Goal: Transaction & Acquisition: Download file/media

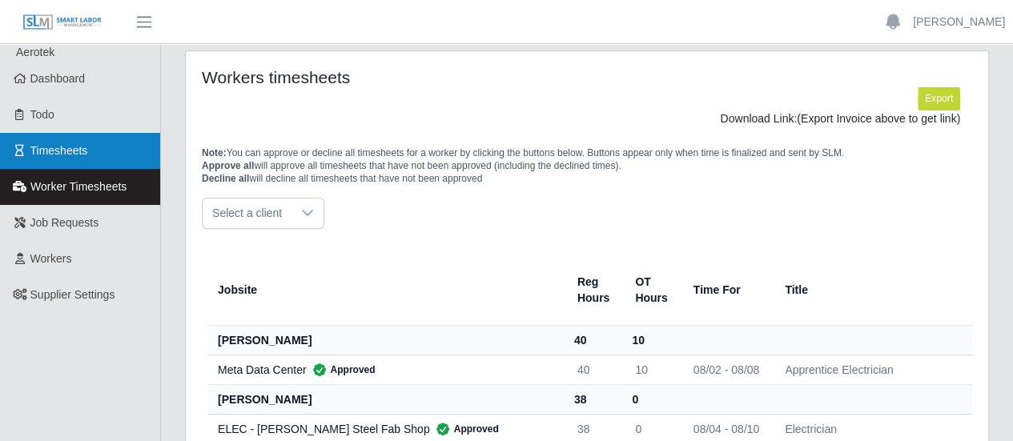
click at [78, 163] on link "Timesheets" at bounding box center [80, 151] width 160 height 36
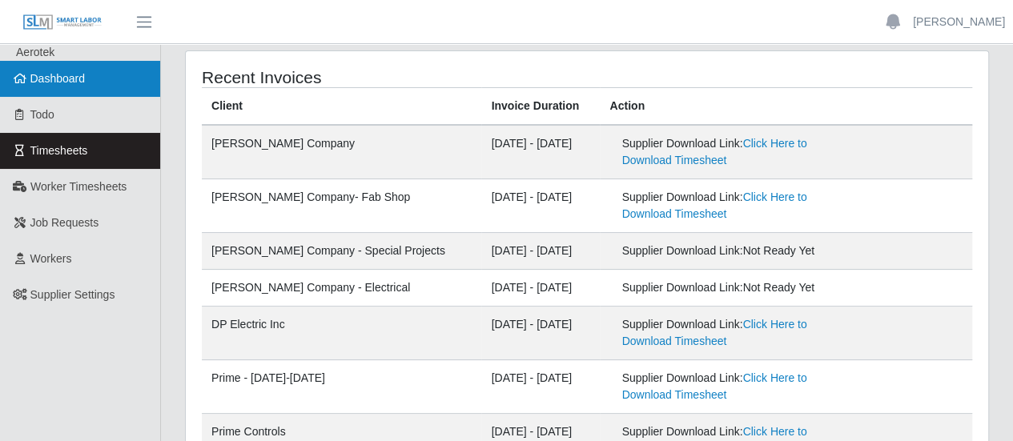
click at [71, 85] on span "Dashboard" at bounding box center [57, 78] width 55 height 13
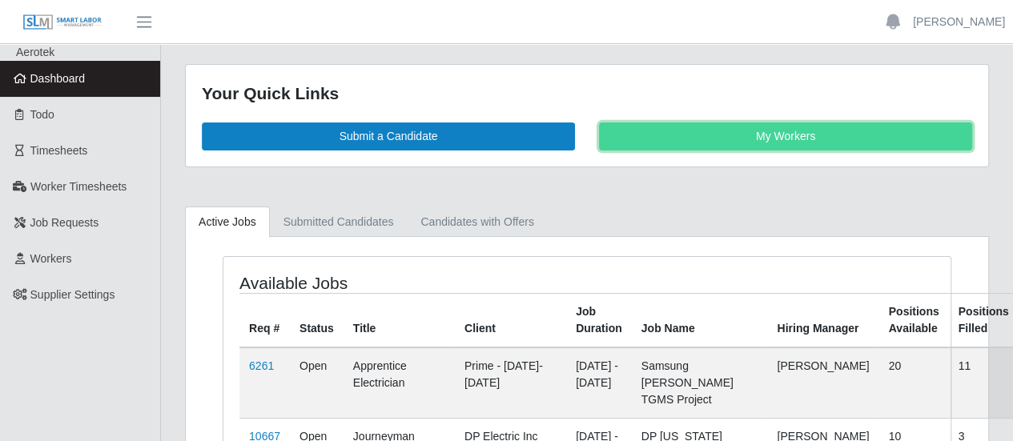
click at [732, 134] on link "My Workers" at bounding box center [785, 137] width 373 height 28
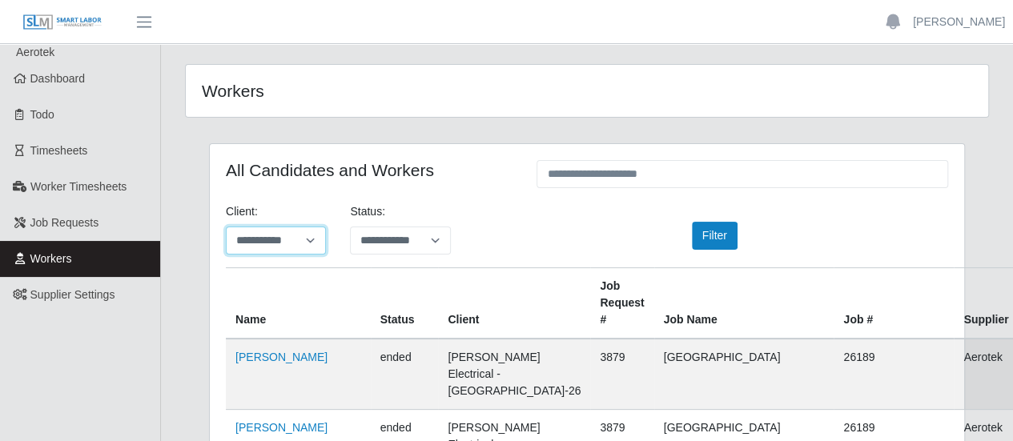
click at [300, 247] on select "**********" at bounding box center [276, 241] width 100 height 28
select select "**********"
click at [226, 227] on select "**********" at bounding box center [276, 241] width 100 height 28
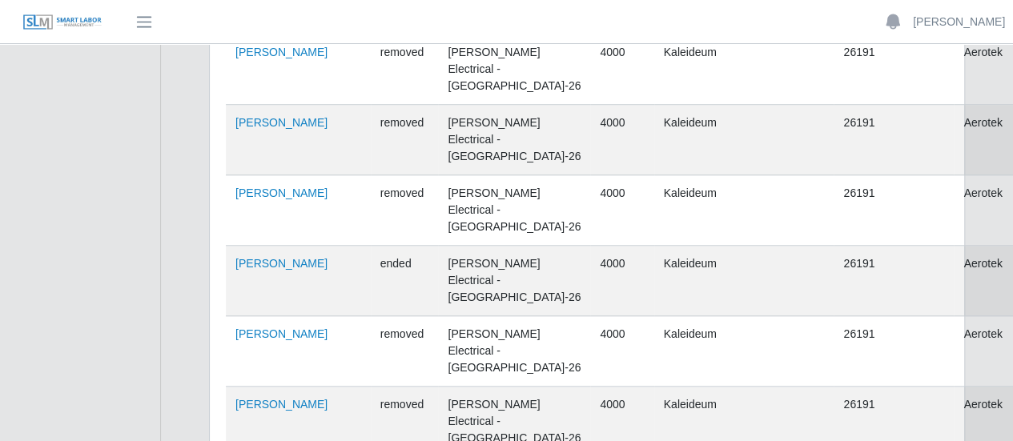
scroll to position [160, 0]
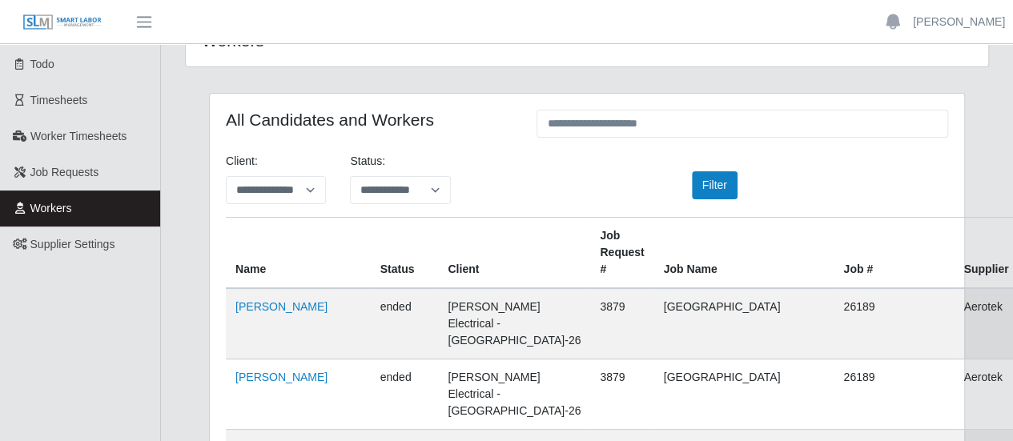
scroll to position [0, 0]
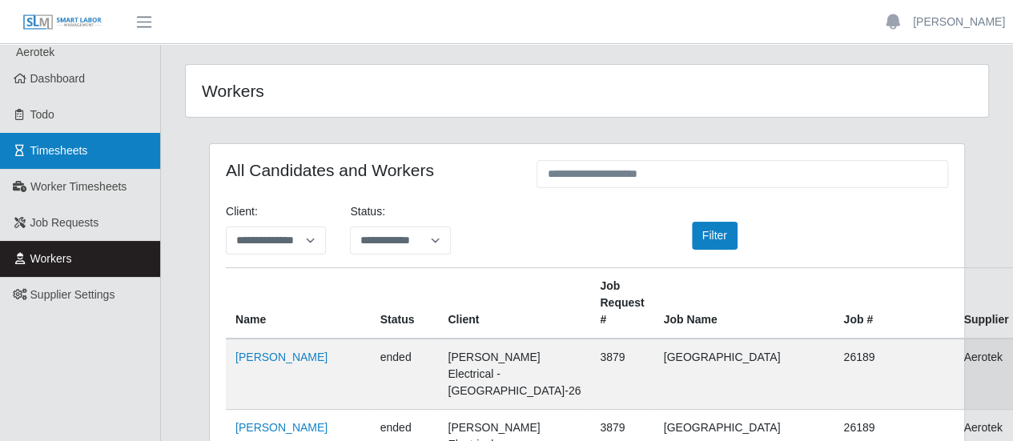
click at [103, 159] on link "Timesheets" at bounding box center [80, 151] width 160 height 36
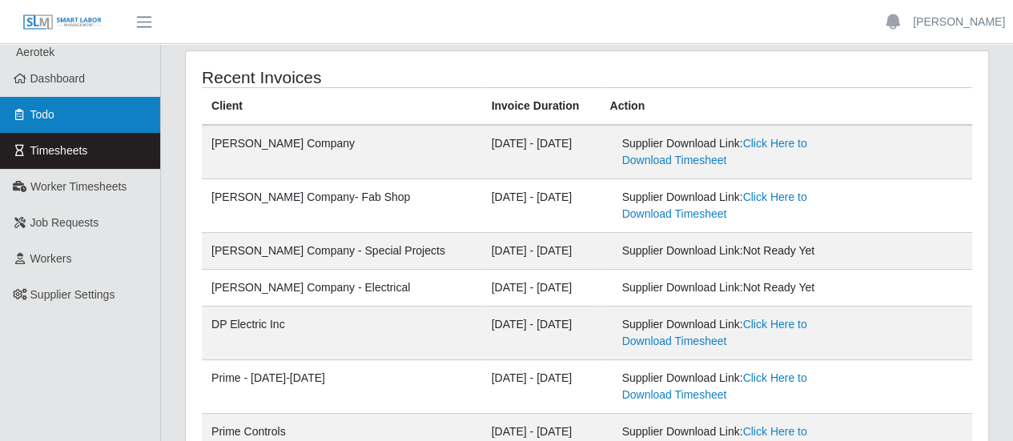
click at [67, 115] on link "Todo" at bounding box center [80, 115] width 160 height 36
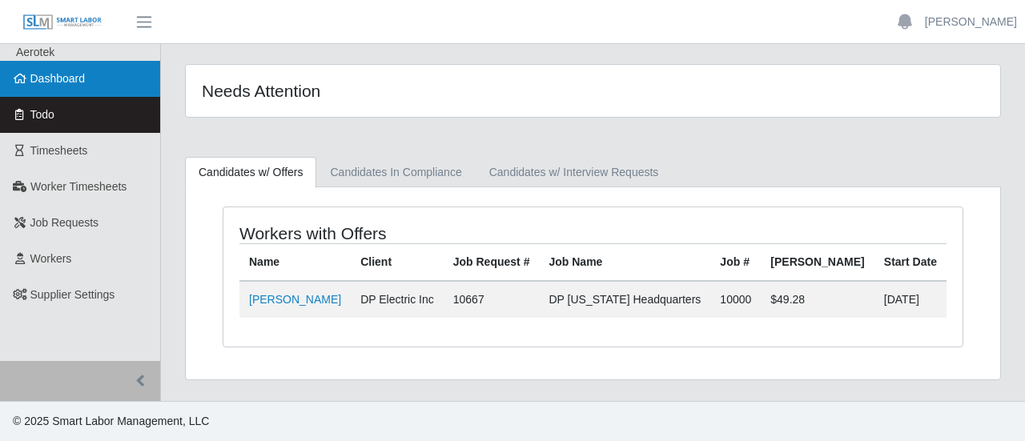
click at [74, 88] on link "Dashboard" at bounding box center [80, 79] width 160 height 36
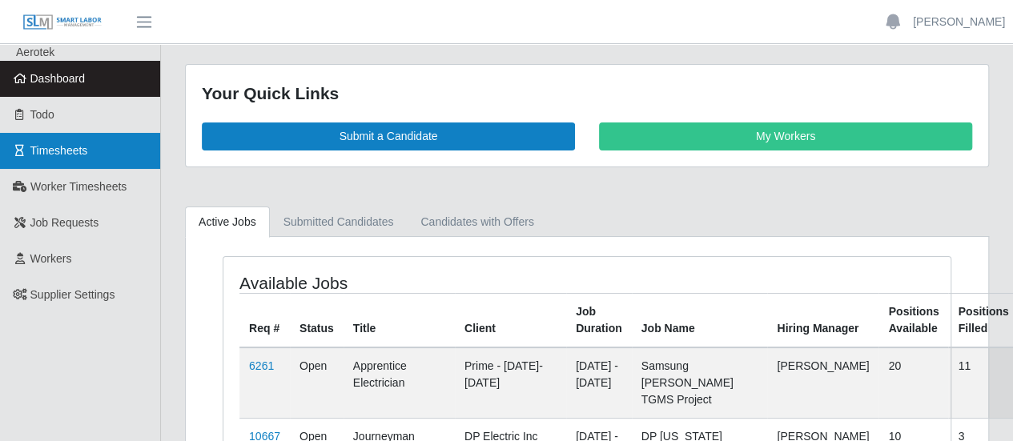
click at [77, 158] on link "Timesheets" at bounding box center [80, 151] width 160 height 36
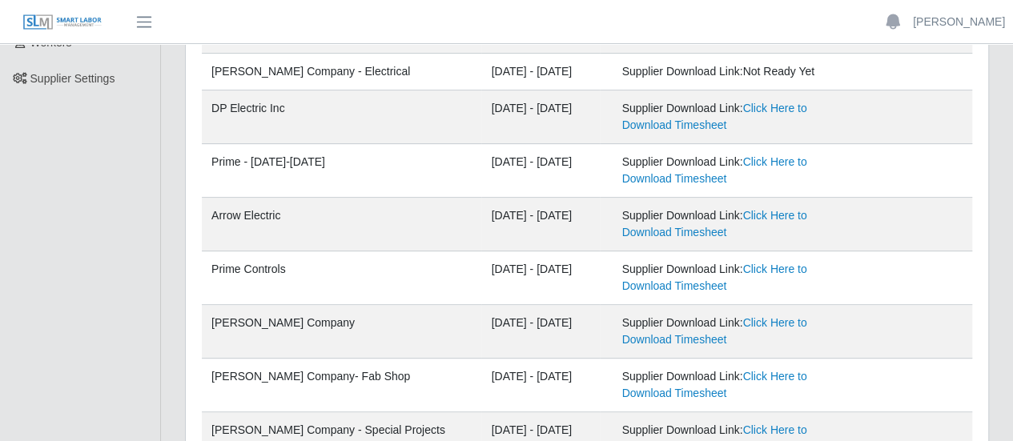
scroll to position [240, 0]
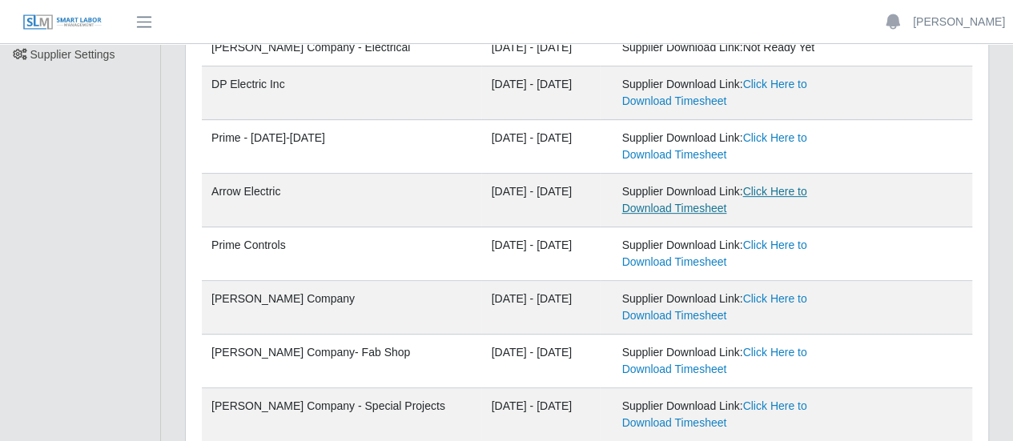
click at [747, 193] on link "Click Here to Download Timesheet" at bounding box center [714, 200] width 185 height 30
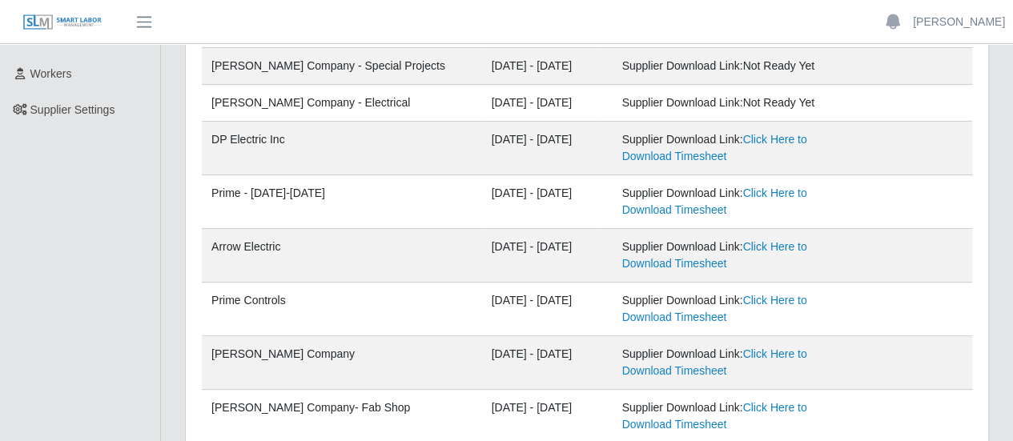
scroll to position [160, 0]
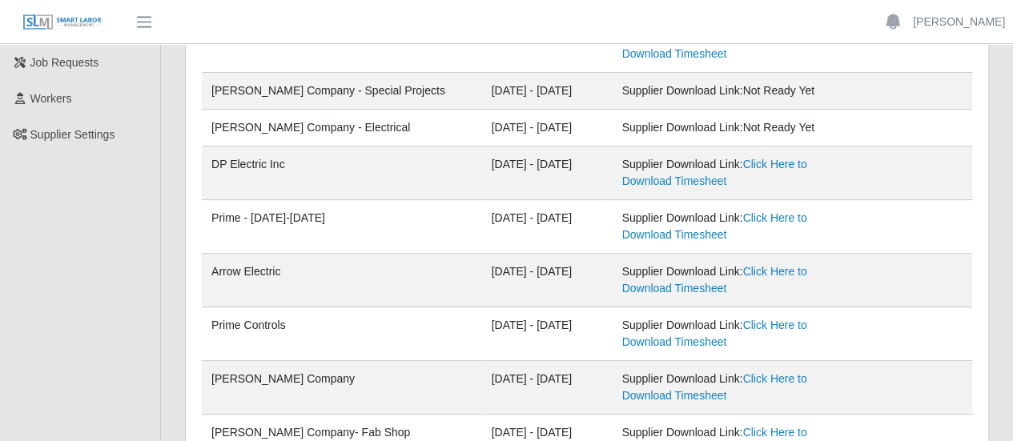
drag, startPoint x: 209, startPoint y: 270, endPoint x: 572, endPoint y: 281, distance: 363.1
click at [572, 308] on tr "Arrow Electric [DATE] - [DATE] Supplier Download Link: Click Here to Download T…" at bounding box center [587, 335] width 771 height 54
click at [512, 291] on td "[DATE] - [DATE]" at bounding box center [540, 281] width 119 height 54
click at [676, 290] on link "Click Here to Download Timesheet" at bounding box center [714, 280] width 185 height 30
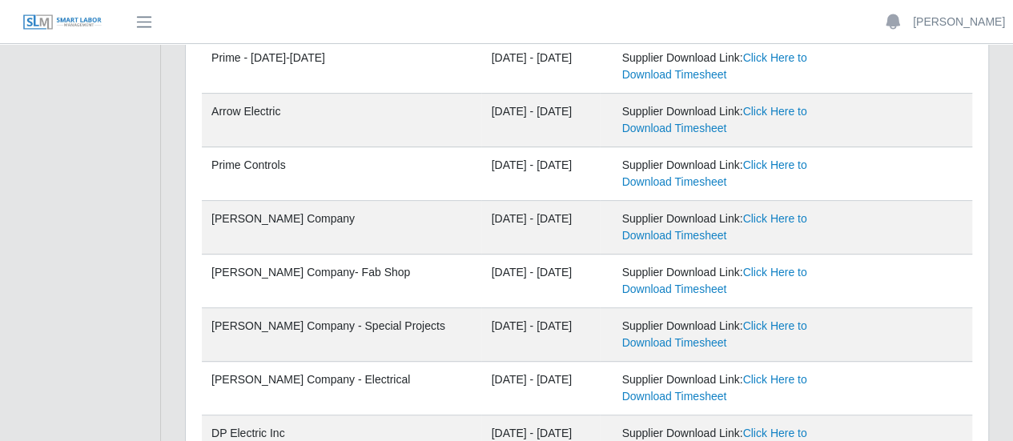
scroll to position [0, 0]
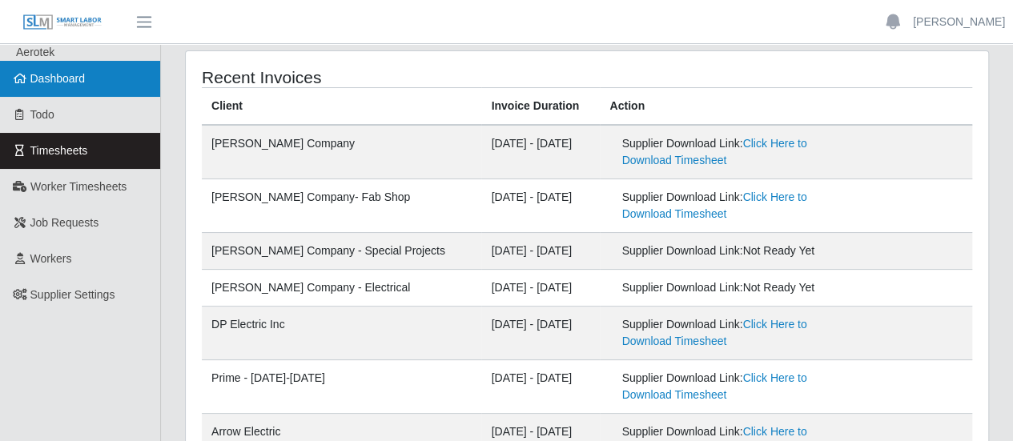
click at [111, 63] on link "Dashboard" at bounding box center [80, 79] width 160 height 36
